Goal: Task Accomplishment & Management: Use online tool/utility

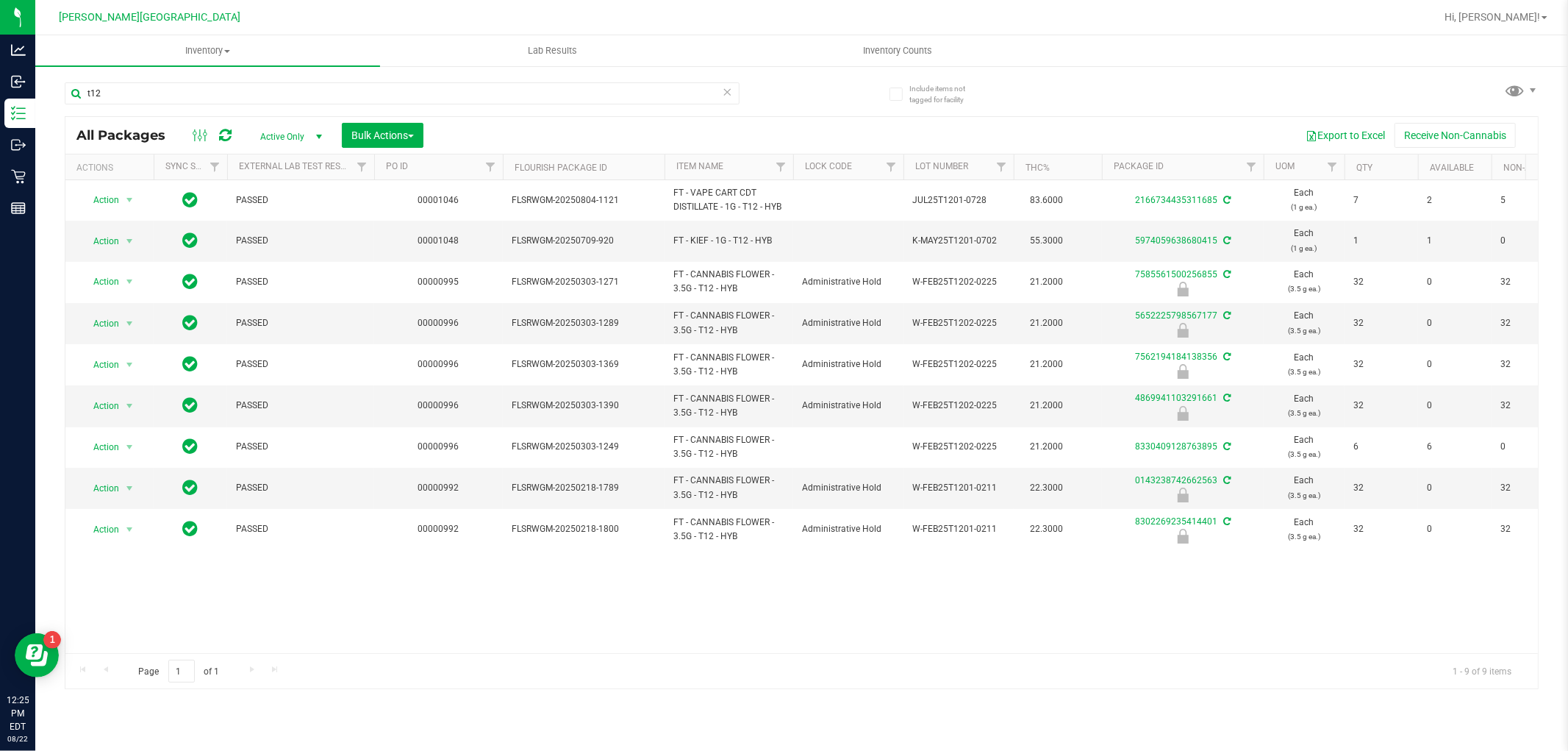
drag, startPoint x: 135, startPoint y: 91, endPoint x: 121, endPoint y: 131, distance: 42.4
click at [65, 99] on input "t12" at bounding box center [402, 93] width 675 height 22
type input "pbs"
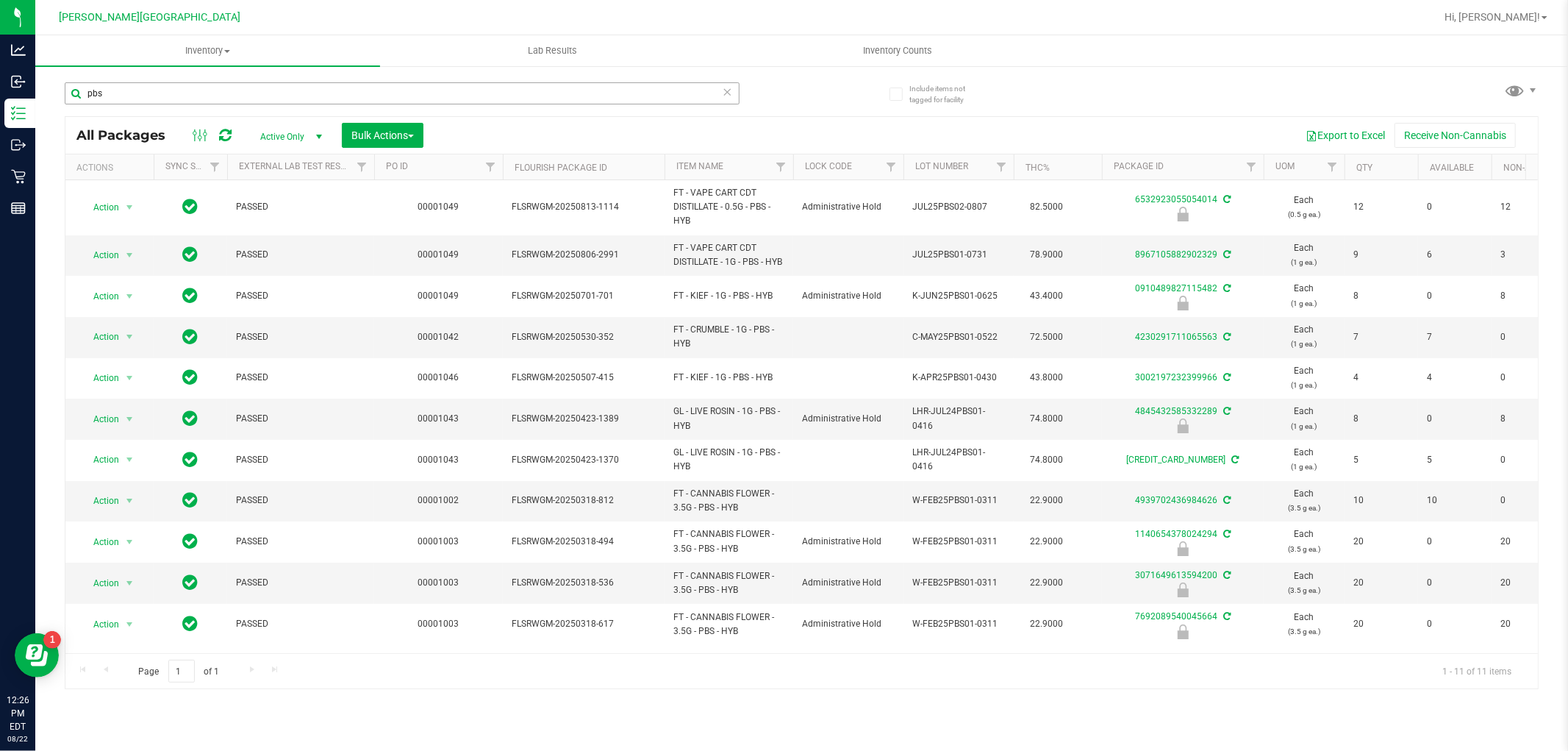
drag, startPoint x: 148, startPoint y: 96, endPoint x: 72, endPoint y: 99, distance: 76.1
click at [77, 99] on input "pbs" at bounding box center [402, 93] width 675 height 22
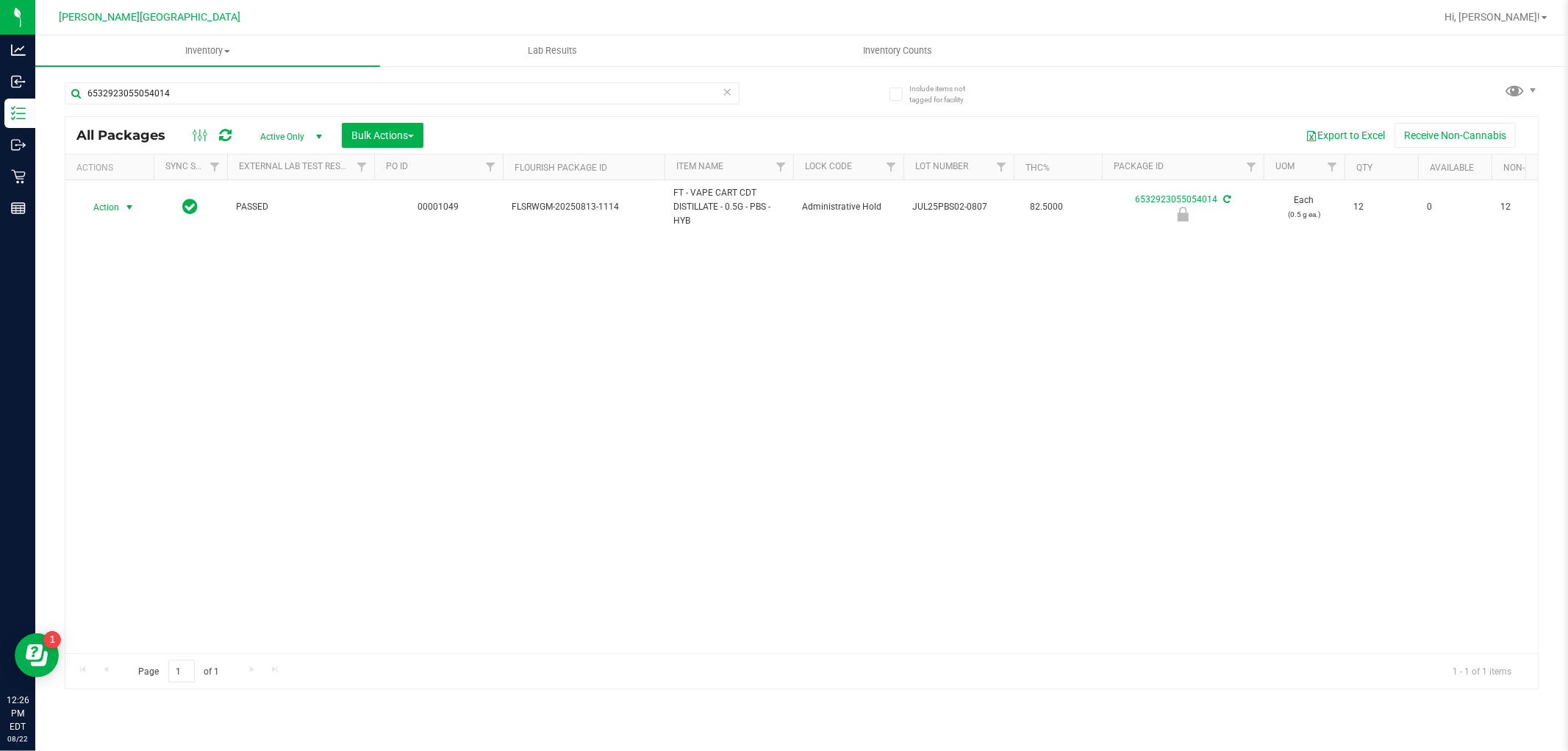
type input "6532923055054014"
click at [119, 203] on span "Action" at bounding box center [100, 207] width 40 height 21
click at [120, 380] on li "Unlock package" at bounding box center [127, 382] width 94 height 22
